Goal: Information Seeking & Learning: Learn about a topic

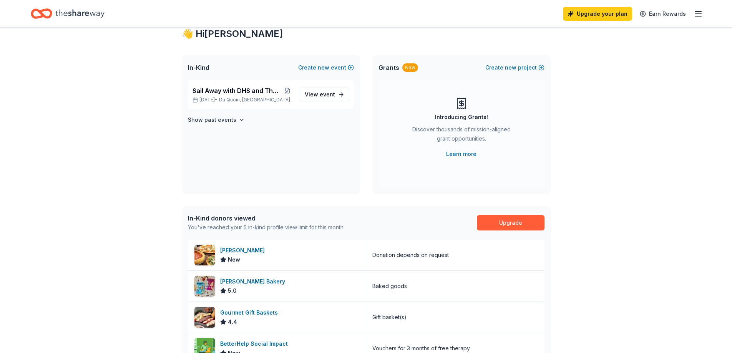
scroll to position [38, 0]
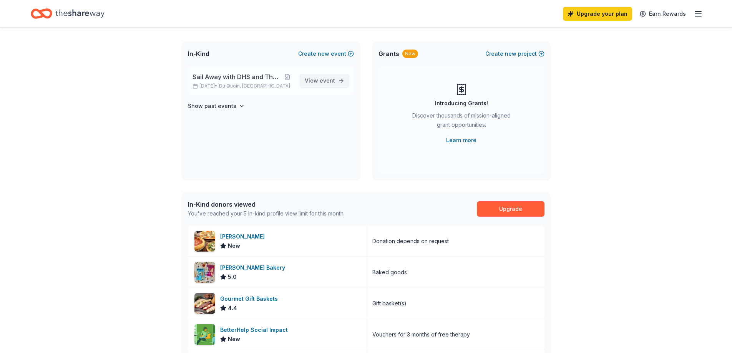
click at [323, 86] on link "View event" at bounding box center [325, 81] width 50 height 14
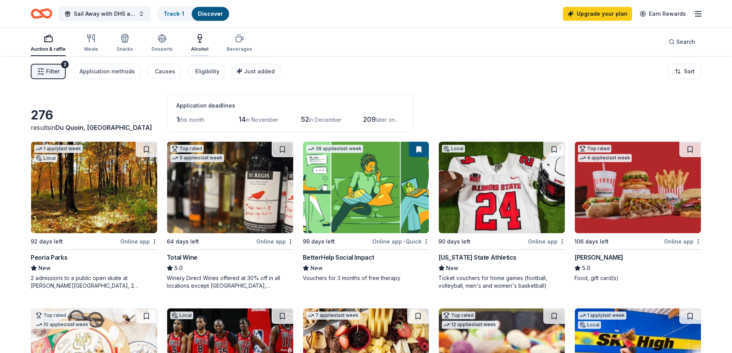
click at [203, 44] on div "Alcohol" at bounding box center [199, 43] width 17 height 18
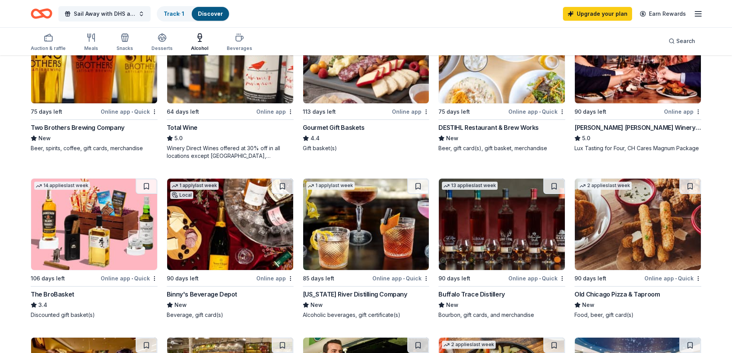
scroll to position [154, 0]
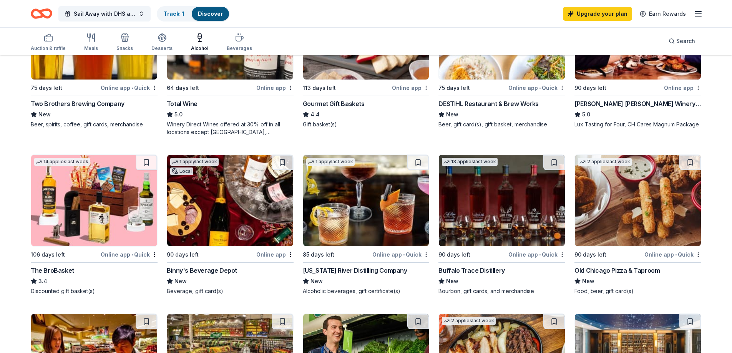
click at [49, 255] on div "106 days left" at bounding box center [48, 254] width 34 height 9
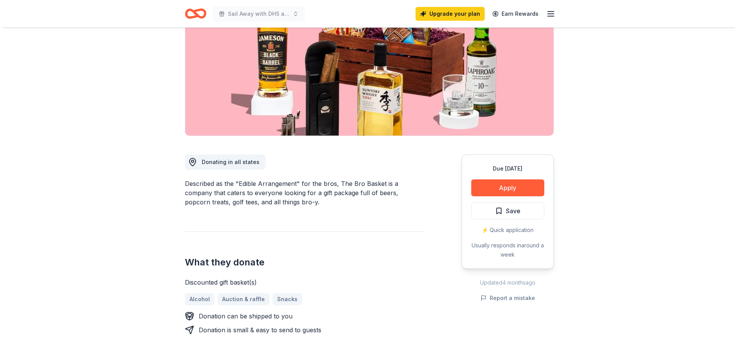
scroll to position [115, 0]
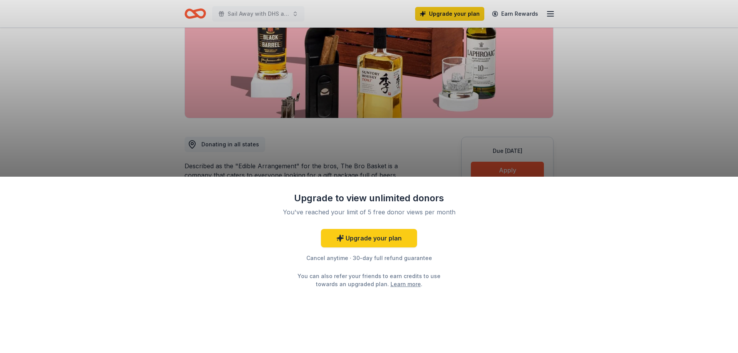
click at [330, 138] on div "Upgrade to view unlimited donors You've reached your limit of 5 free donor view…" at bounding box center [369, 176] width 738 height 353
